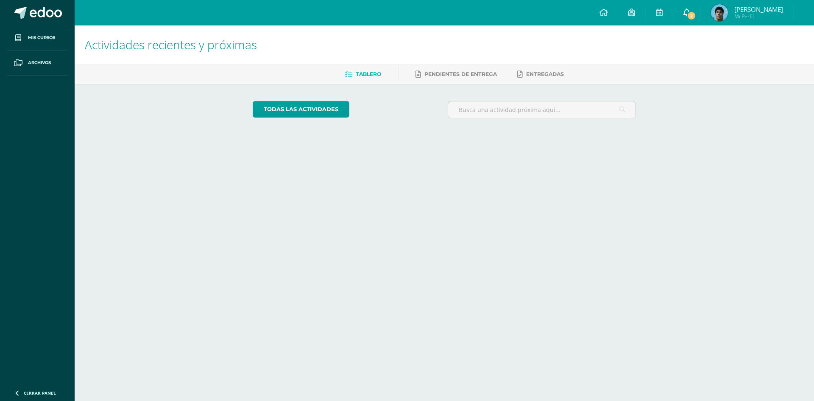
click at [690, 14] on icon at bounding box center [686, 12] width 7 height 8
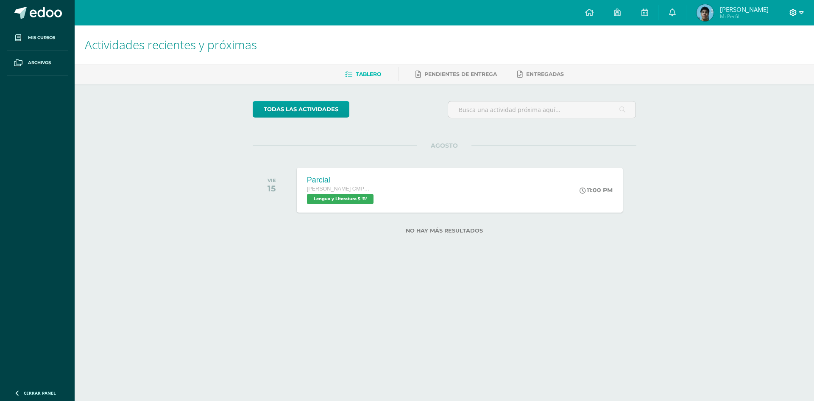
click at [794, 9] on icon at bounding box center [793, 13] width 8 height 8
click at [778, 61] on span "Cerrar sesión" at bounding box center [775, 58] width 38 height 8
